Goal: Task Accomplishment & Management: Manage account settings

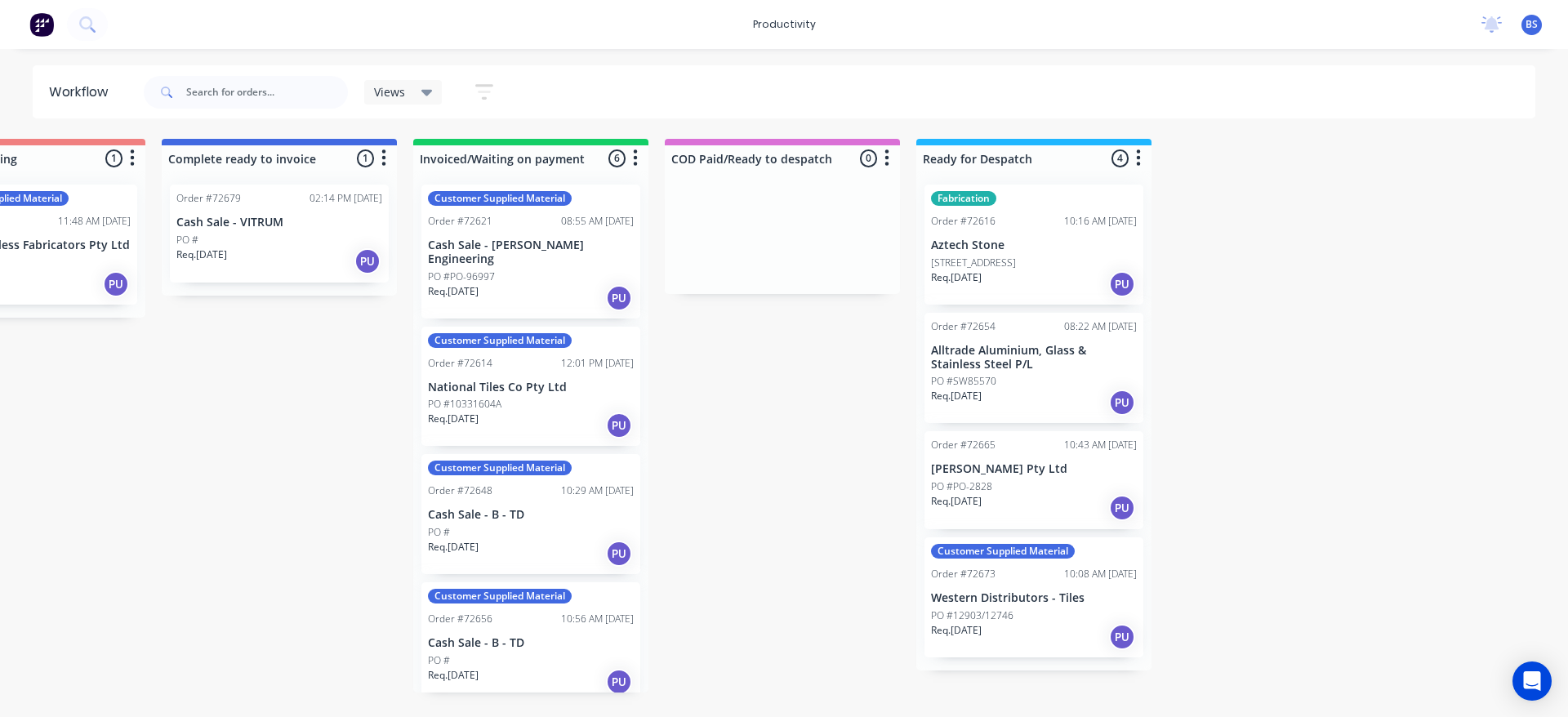
scroll to position [209, 0]
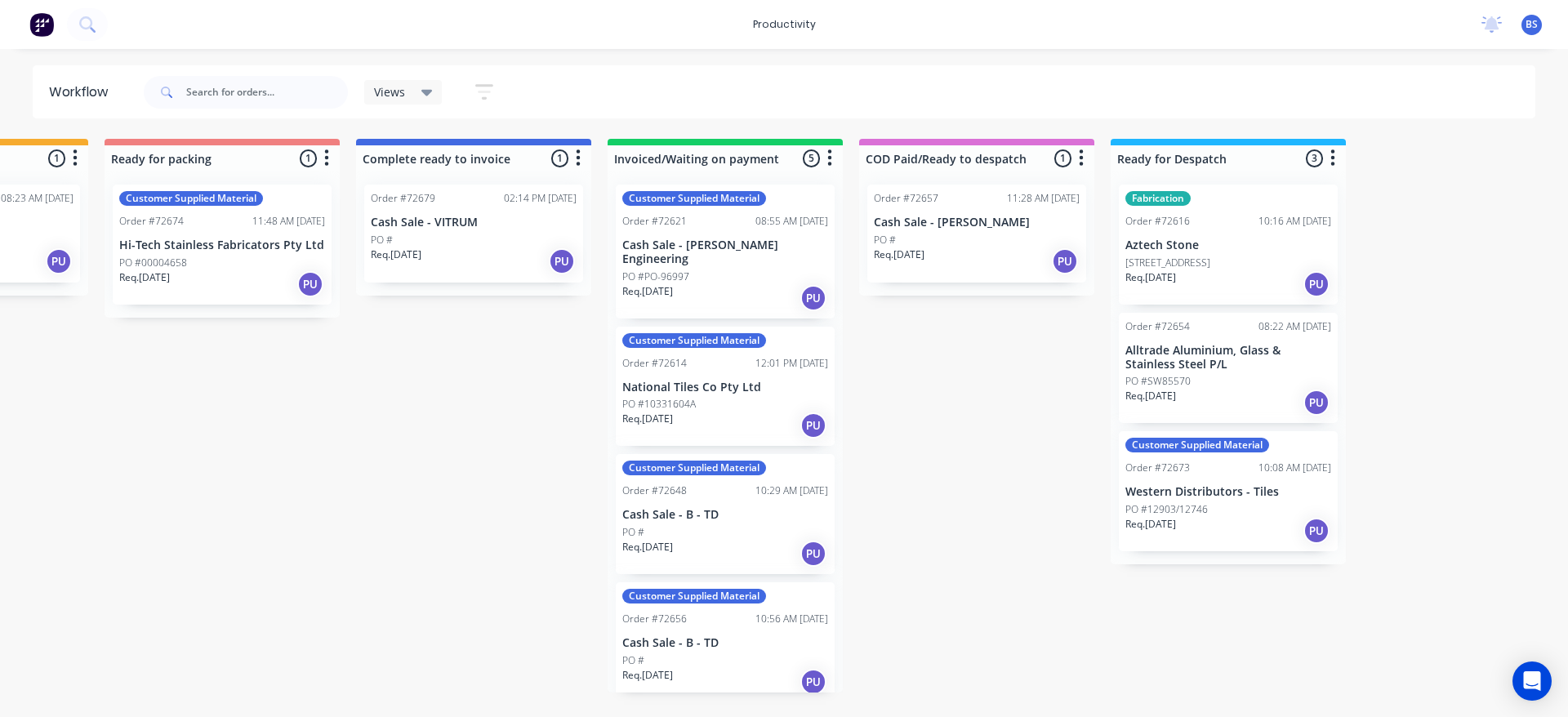
scroll to position [0, 1191]
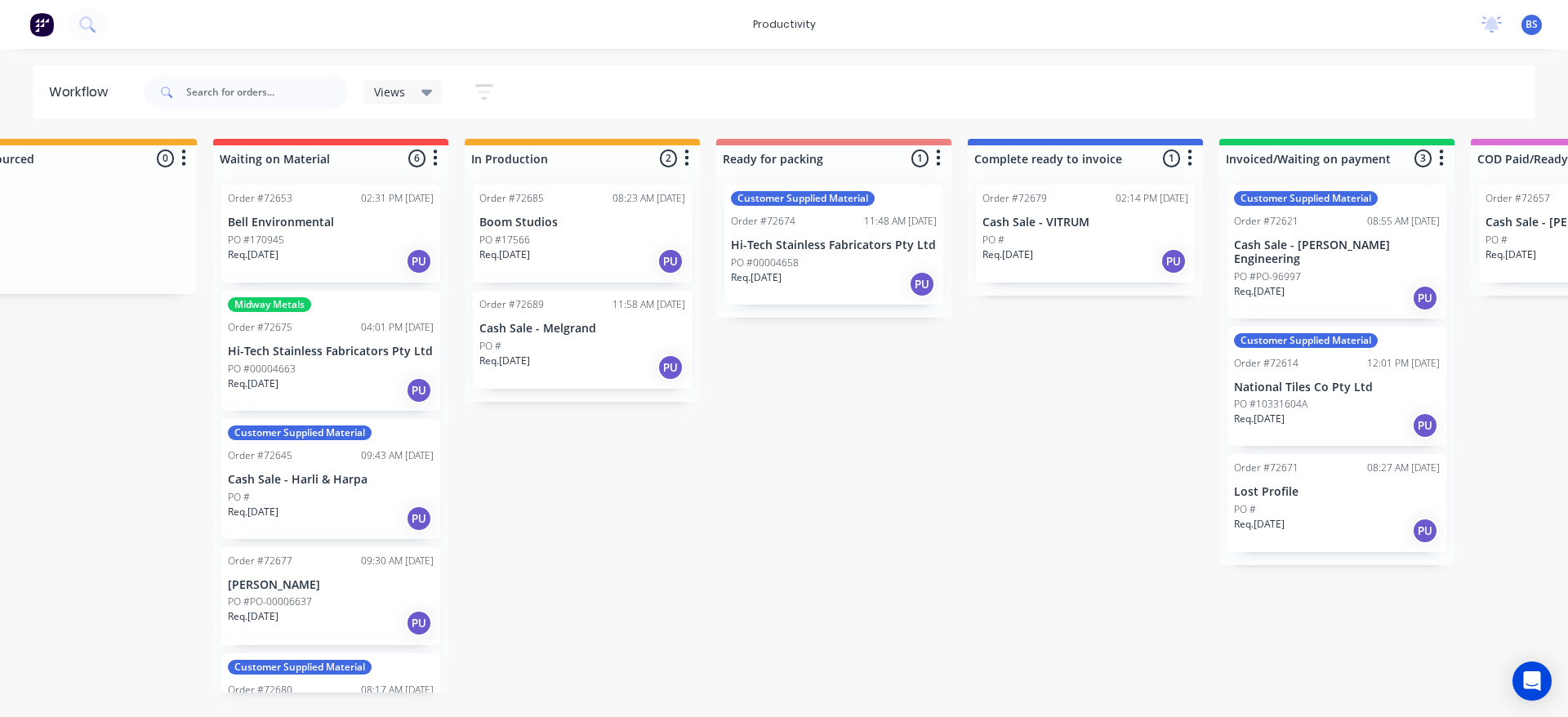
scroll to position [0, 602]
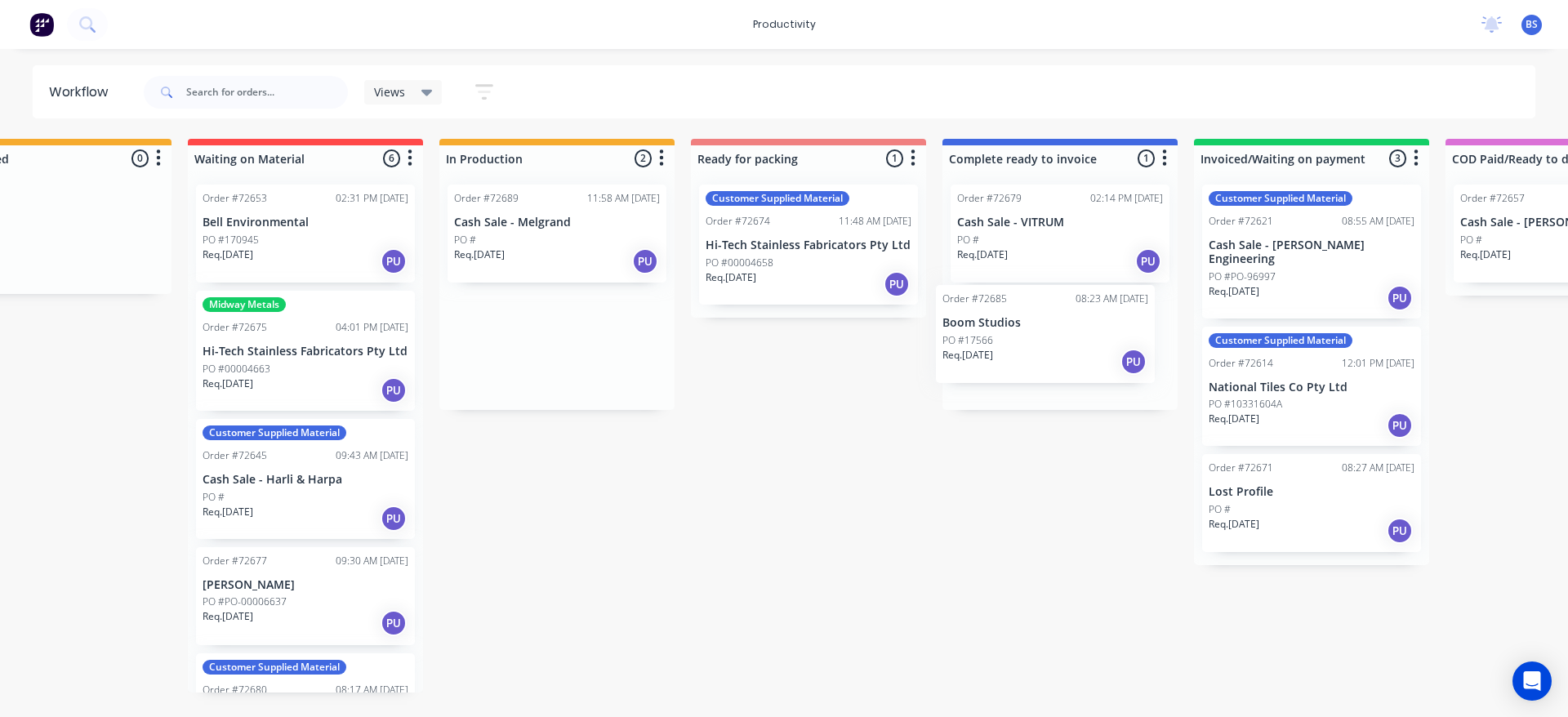
drag, startPoint x: 553, startPoint y: 238, endPoint x: 1047, endPoint y: 342, distance: 504.8
click at [1047, 342] on div "Submitted 1 Sort By Created date Required date Order number Customer name Most …" at bounding box center [866, 416] width 2961 height 553
click at [577, 260] on div "Req. [DATE] PU" at bounding box center [557, 261] width 206 height 28
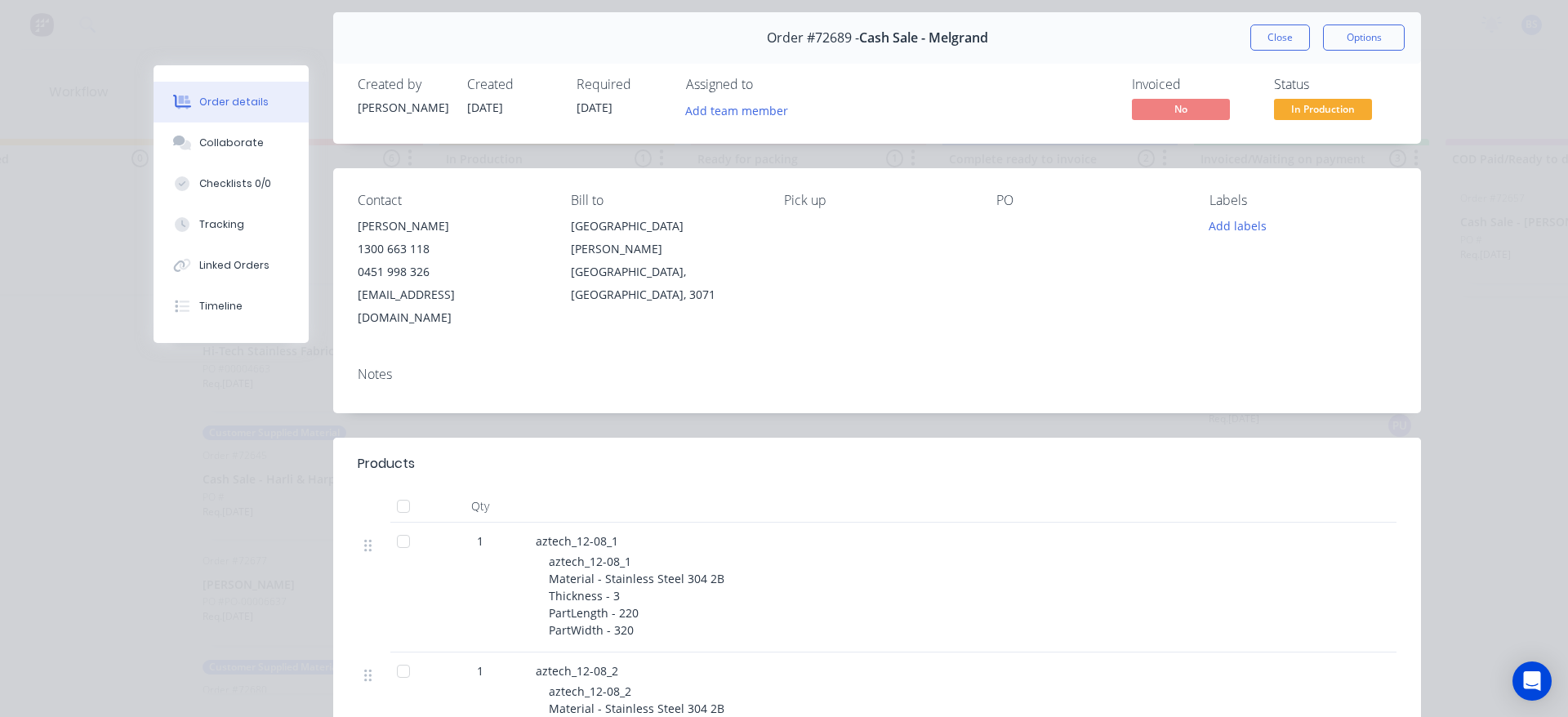
scroll to position [0, 0]
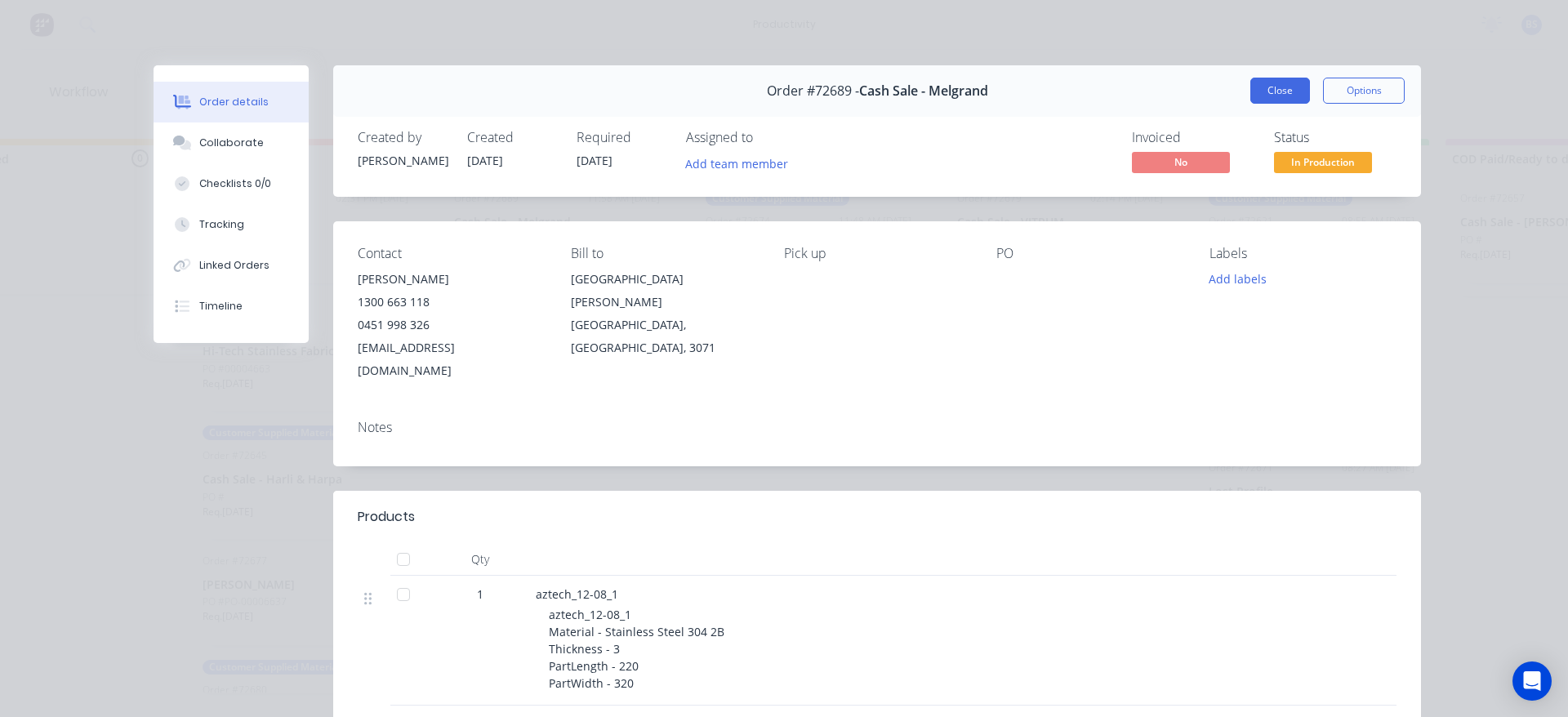
click at [1275, 91] on button "Close" at bounding box center [1280, 90] width 60 height 26
